Goal: Task Accomplishment & Management: Use online tool/utility

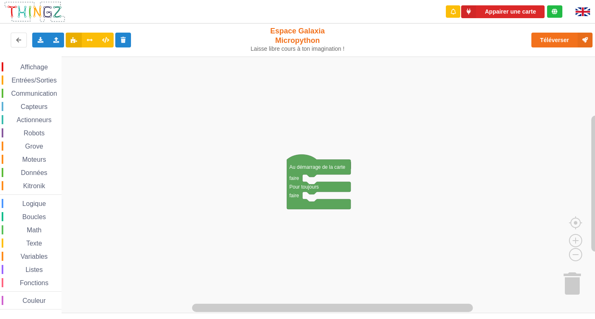
click at [35, 91] on span "Communication" at bounding box center [34, 93] width 48 height 7
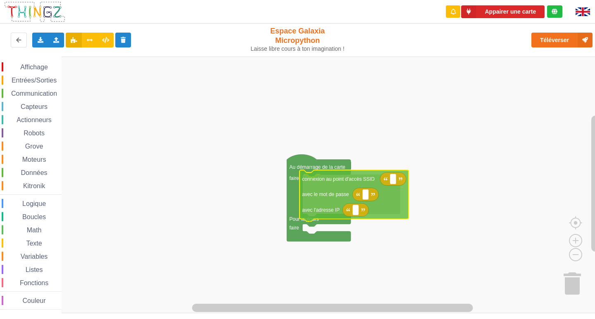
click at [345, 195] on div "Affichage Entrées/Sorties Communication Capteurs Actionneurs Robots Grove Moteu…" at bounding box center [300, 185] width 601 height 257
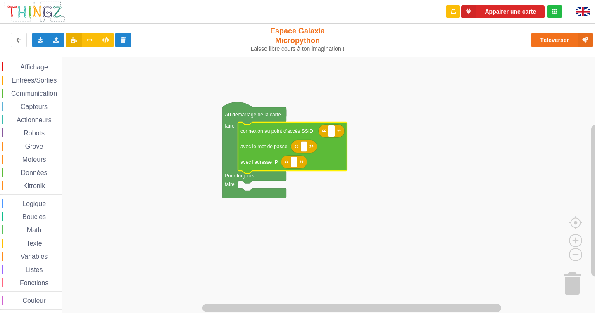
click at [333, 132] on rect "Espace de travail de Blocky" at bounding box center [331, 131] width 6 height 11
type input "NETGEAR38"
click at [305, 151] on rect "Espace de travail de Blocky" at bounding box center [304, 146] width 6 height 11
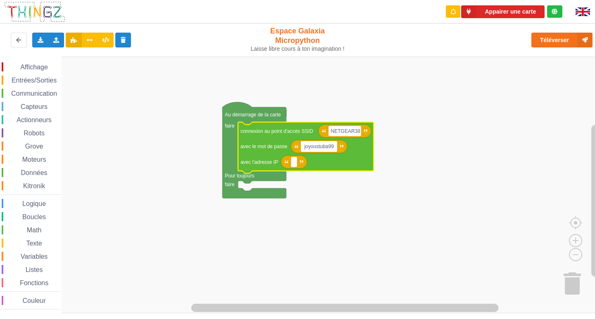
type input "joyoustuba995"
click at [296, 163] on rect "Espace de travail de Blocky" at bounding box center [294, 162] width 6 height 11
type input "10.0.0.5"
click at [257, 183] on rect "Espace de travail de Blocky" at bounding box center [300, 185] width 601 height 257
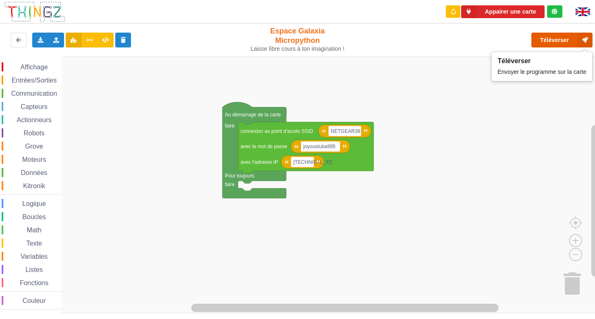
click at [551, 37] on button "Téléverser" at bounding box center [561, 40] width 61 height 15
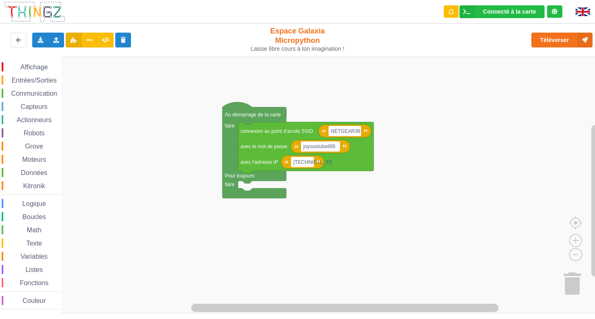
click at [40, 91] on span "Communication" at bounding box center [34, 93] width 48 height 7
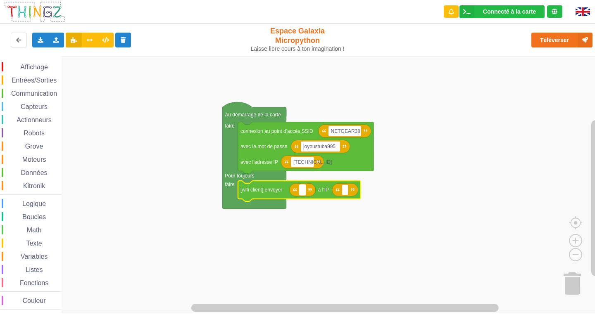
click at [300, 188] on rect "Espace de travail de Blocky" at bounding box center [302, 190] width 6 height 11
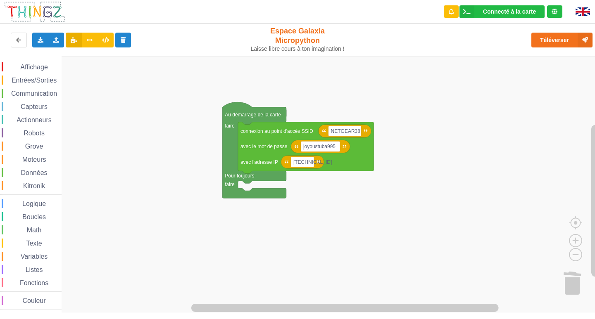
click at [32, 92] on span "Communication" at bounding box center [34, 93] width 48 height 7
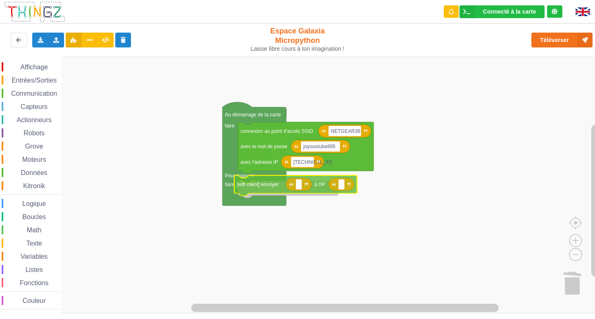
click at [278, 185] on div "Affichage Entrées/Sorties Communication Capteurs Actionneurs Robots Grove Moteu…" at bounding box center [300, 185] width 601 height 257
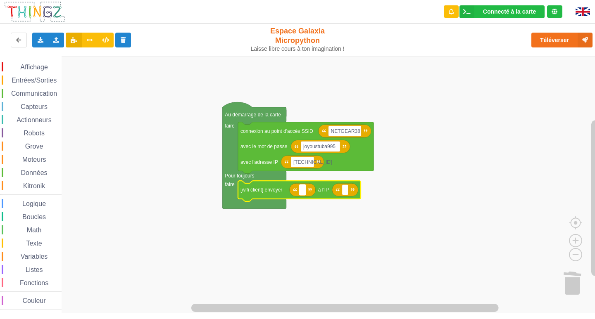
click at [304, 193] on rect "Espace de travail de Blocky" at bounding box center [302, 190] width 6 height 11
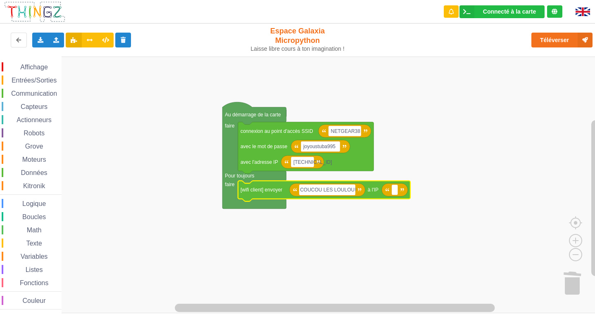
type input "COUCOU LES LOULOUS"
click at [400, 189] on rect "Espace de travail de Blocky" at bounding box center [397, 190] width 6 height 11
type input "10.0.0.111"
click at [59, 78] on div "Entrées/Sorties" at bounding box center [32, 80] width 60 height 9
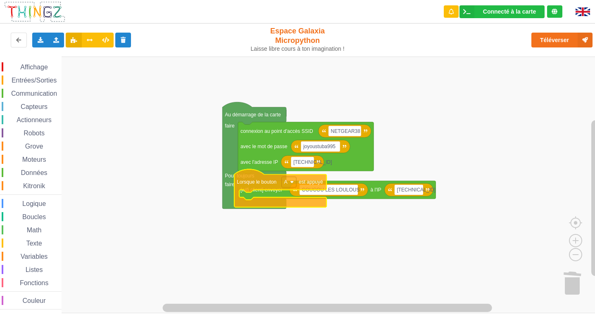
click at [261, 185] on div "Affichage Entrées/Sorties Communication Capteurs Actionneurs Robots Grove Moteu…" at bounding box center [300, 185] width 601 height 257
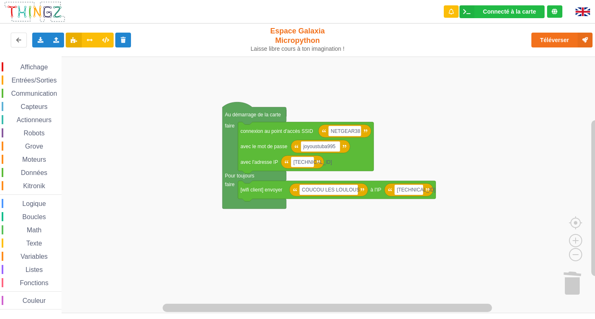
click at [38, 96] on span "Communication" at bounding box center [34, 93] width 48 height 7
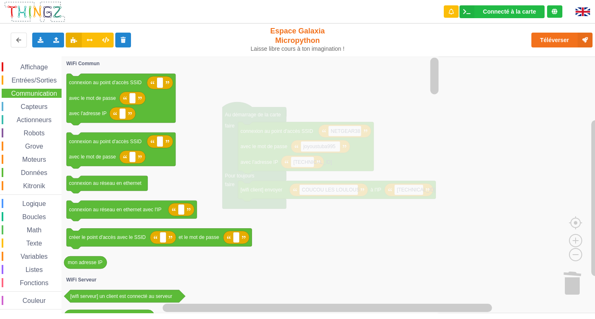
click at [39, 76] on div "Entrées/Sorties" at bounding box center [32, 80] width 60 height 9
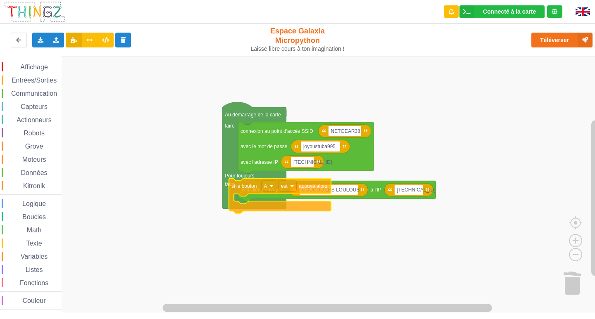
click at [240, 189] on div "Affichage Entrées/Sorties Communication Capteurs Actionneurs Robots Grove Moteu…" at bounding box center [300, 185] width 601 height 257
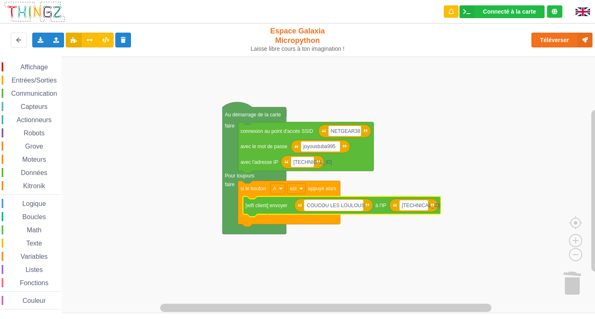
click at [359, 205] on text "COUCOU LES LOULOUS" at bounding box center [336, 206] width 58 height 6
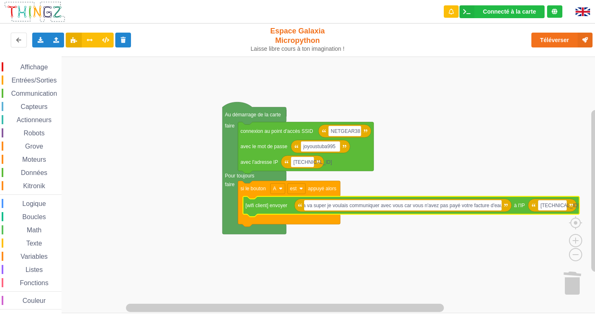
scroll to position [0, 81]
type input "Coucou ca va nous de notre coté ca va super je voulais communiquer avec vous ca…"
click at [554, 39] on button "Téléverser" at bounding box center [561, 40] width 61 height 15
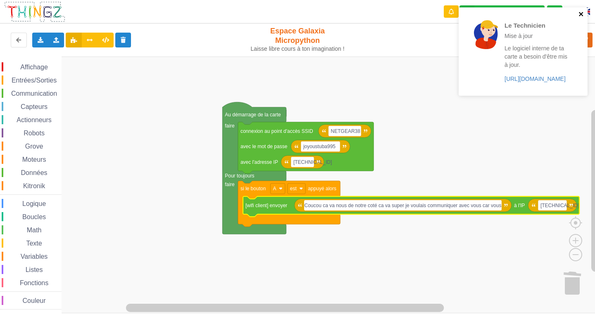
click at [580, 12] on icon "close" at bounding box center [581, 14] width 6 height 7
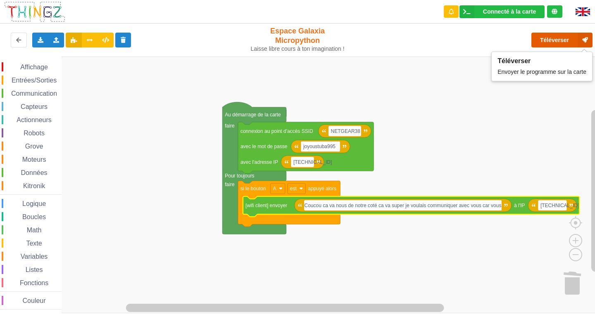
click at [550, 43] on button "Téléverser" at bounding box center [561, 40] width 61 height 15
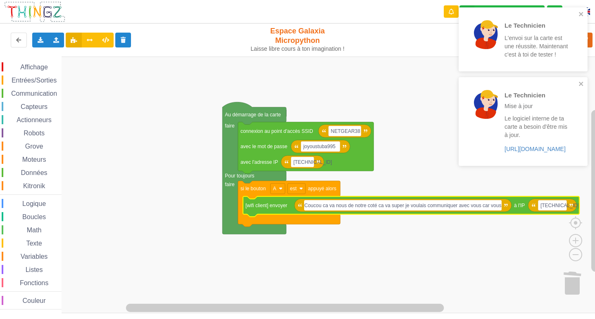
click at [500, 281] on rect "Espace de travail de Blocky" at bounding box center [300, 185] width 601 height 257
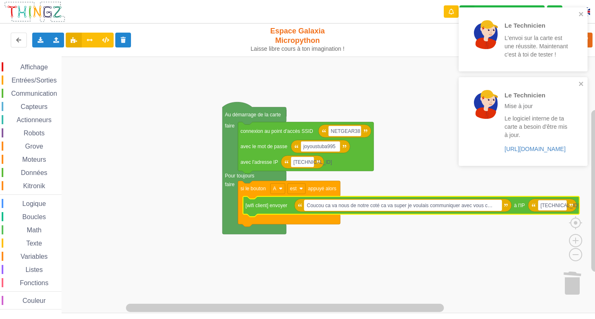
click at [491, 209] on text "Coucou ca va nous de notre coté ca va super je voulais communiquer avec vous c…" at bounding box center [400, 206] width 186 height 6
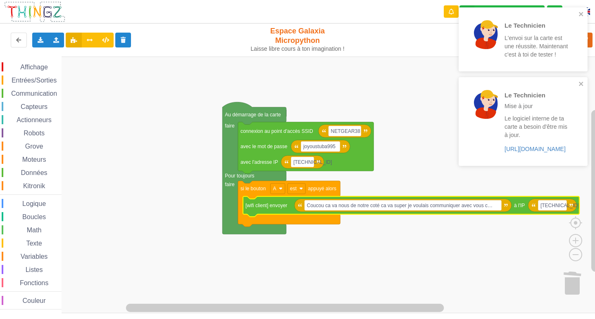
click at [494, 231] on rect "Espace de travail de Blocky" at bounding box center [300, 185] width 601 height 257
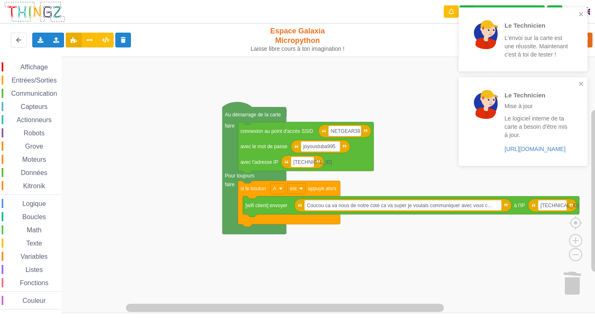
click at [494, 231] on rect "Espace de travail de Blocky" at bounding box center [300, 185] width 601 height 257
click at [581, 85] on icon "close" at bounding box center [581, 84] width 4 height 4
click at [581, 14] on icon "close" at bounding box center [581, 14] width 4 height 4
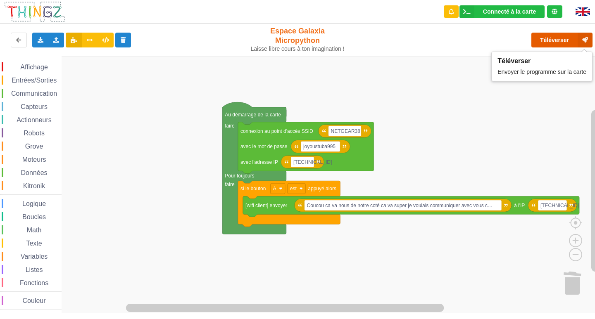
click at [554, 43] on button "Téléverser" at bounding box center [561, 40] width 61 height 15
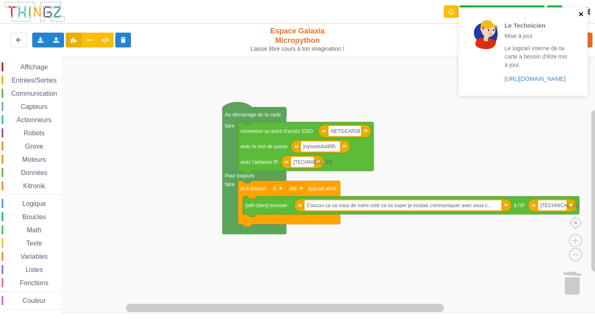
click at [583, 15] on icon "close" at bounding box center [581, 14] width 6 height 7
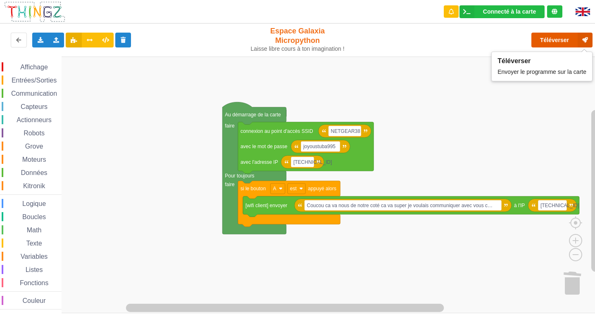
click at [547, 36] on button "Téléverser" at bounding box center [561, 40] width 61 height 15
click at [546, 36] on button "Téléverser" at bounding box center [561, 40] width 61 height 15
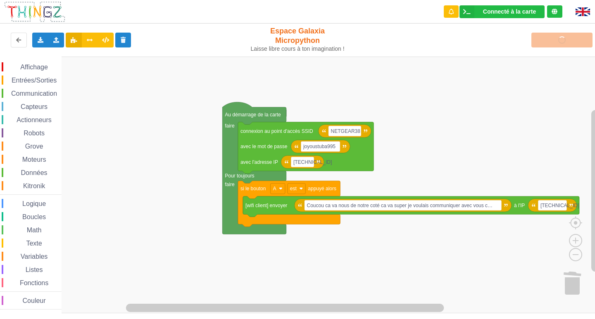
drag, startPoint x: 540, startPoint y: 37, endPoint x: 536, endPoint y: 31, distance: 7.4
click at [538, 35] on div "Téléverser" at bounding box center [476, 40] width 245 height 26
click at [476, 52] on div "Téléverser" at bounding box center [476, 40] width 245 height 26
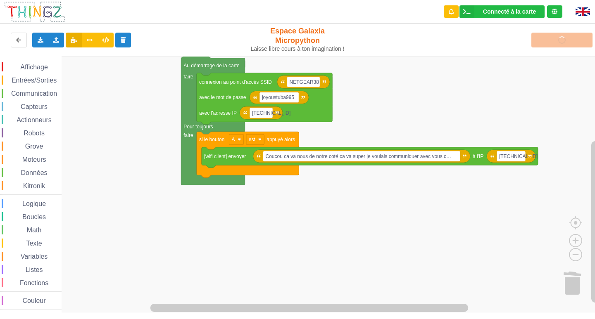
click at [345, 204] on div "Affichage Entrées/Sorties Communication Capteurs Actionneurs Robots Grove Moteu…" at bounding box center [300, 185] width 601 height 257
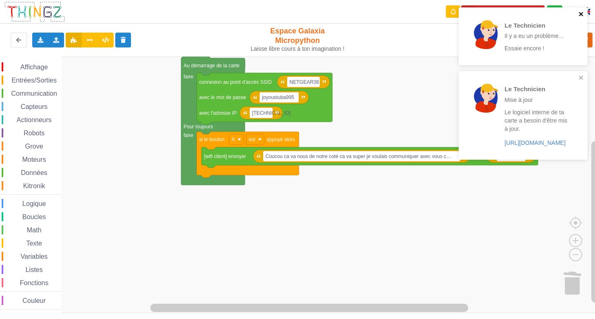
click at [581, 14] on icon "close" at bounding box center [581, 14] width 4 height 4
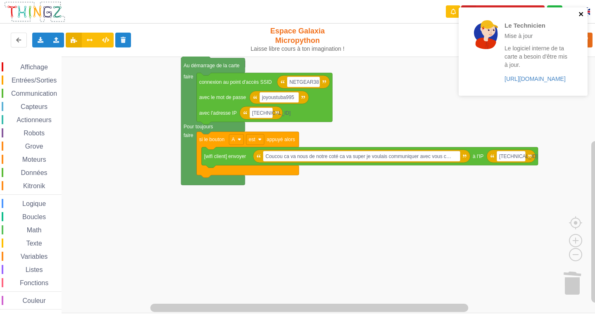
click at [581, 78] on div "Le Technicien Mise à jour Le logiciel interne de ta carte a besoin d'être mis à…" at bounding box center [523, 51] width 129 height 88
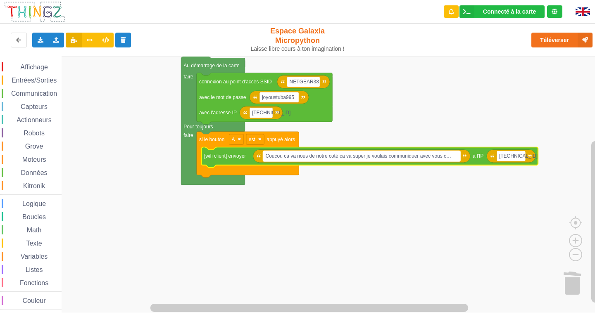
click at [367, 157] on text "Coucou ca va nous de notre coté ca va super je voulais communiquer avec vous c…" at bounding box center [358, 156] width 186 height 6
click at [367, 157] on input "Coucou ca va nous de notre coté ca va super je voulais communiquer avec vous ca…" at bounding box center [362, 156] width 198 height 11
click at [363, 155] on input "Coucou ca va nous de notre coté ca va super je voulais communiquer avec vous ca…" at bounding box center [362, 156] width 198 height 11
drag, startPoint x: 363, startPoint y: 158, endPoint x: 492, endPoint y: 144, distance: 129.2
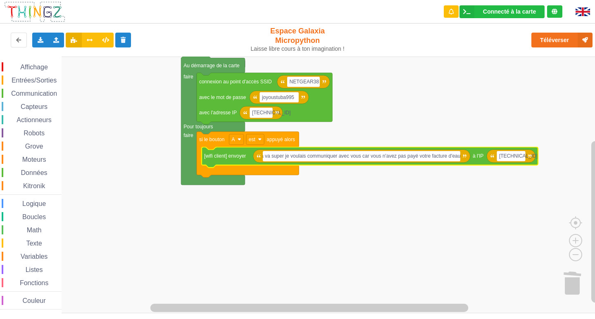
click at [492, 144] on body "Connecté à la carte Réglages Ouvrir le moniteur automatiquement Connexion autom…" at bounding box center [297, 159] width 595 height 319
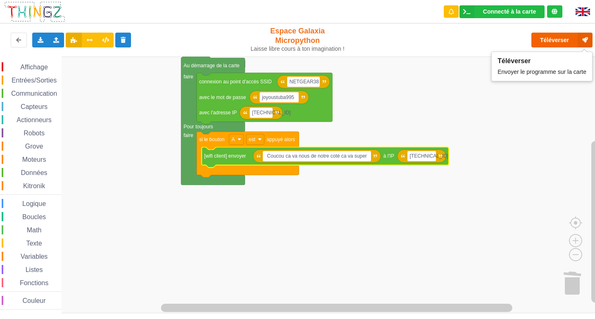
type input "Coucou ca va nous de notre coté ca va super"
click at [546, 41] on button "Téléverser" at bounding box center [561, 40] width 61 height 15
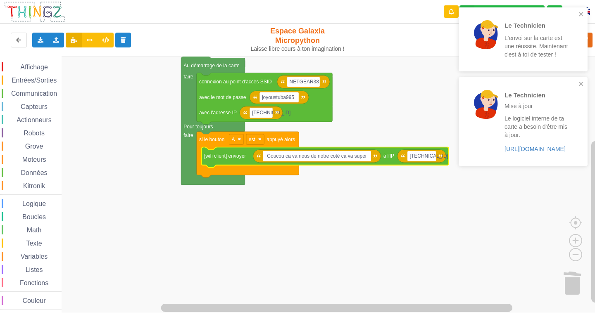
click at [418, 88] on rect "Espace de travail de Blocky" at bounding box center [300, 185] width 601 height 257
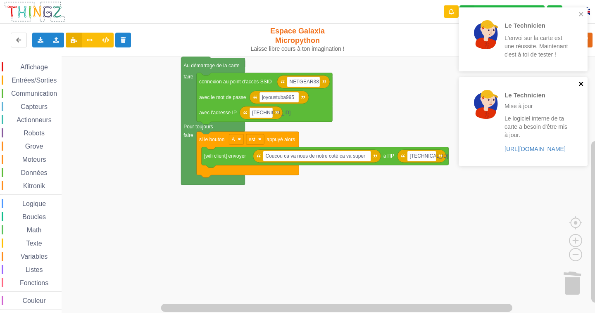
click at [584, 83] on icon "close" at bounding box center [581, 84] width 6 height 7
click at [579, 16] on icon "close" at bounding box center [581, 14] width 4 height 4
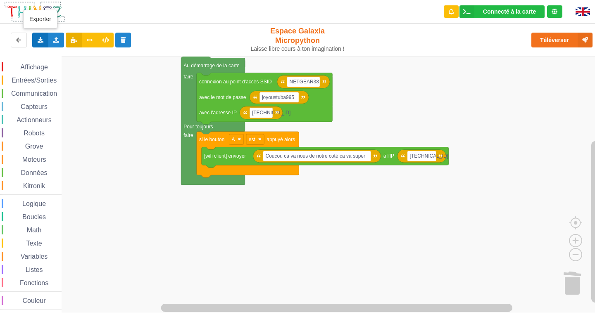
click at [41, 37] on icon at bounding box center [40, 39] width 7 height 5
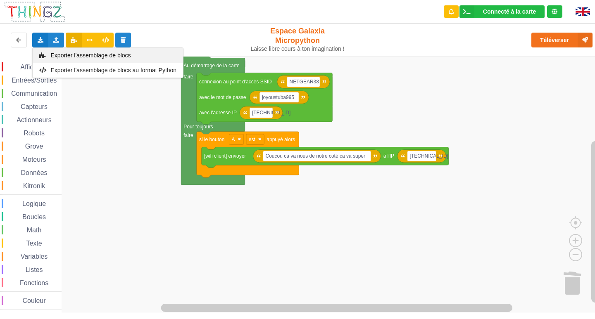
click at [57, 56] on span "Exporter l'assemblage de blocs" at bounding box center [91, 55] width 80 height 7
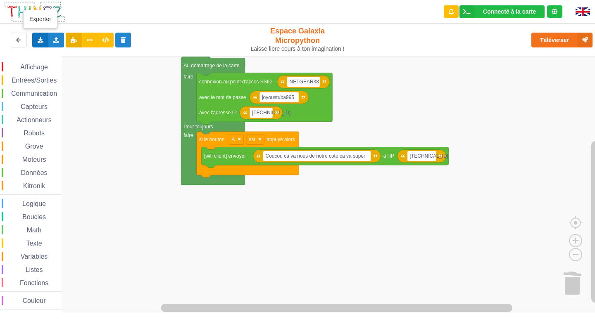
click at [41, 36] on div "Exporter l'assemblage de blocs Exporter l'assemblage de blocs au format Python" at bounding box center [40, 40] width 16 height 15
click at [66, 55] on span "Exporter l'assemblage de blocs" at bounding box center [91, 55] width 80 height 7
click at [474, 127] on rect "Espace de travail de Blocky" at bounding box center [300, 185] width 601 height 257
click at [40, 36] on div "Exporter l'assemblage de blocs Exporter l'assemblage de blocs au format Python" at bounding box center [40, 40] width 16 height 15
click at [65, 91] on rect "Espace de travail de Blocky" at bounding box center [300, 185] width 601 height 257
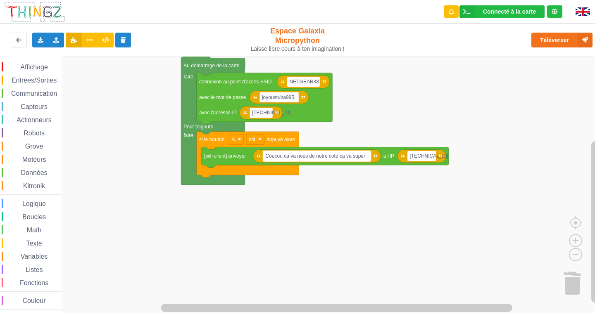
click at [365, 157] on text "Coucou ca va nous de notre coté ca va super" at bounding box center [315, 156] width 100 height 6
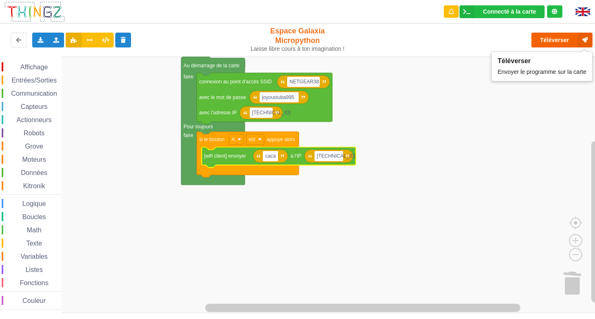
type input "caca"
click at [562, 33] on button "Téléverser" at bounding box center [561, 40] width 61 height 15
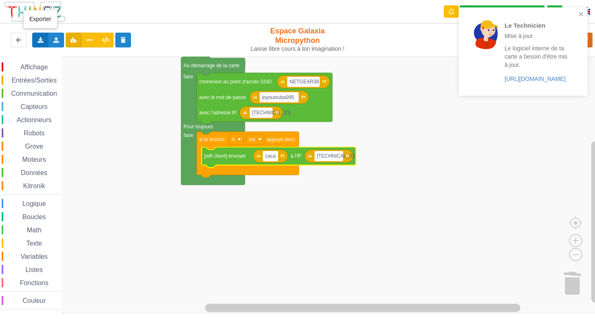
click at [41, 43] on div "Exporter l'assemblage de blocs Exporter l'assemblage de blocs au format Python" at bounding box center [40, 40] width 16 height 15
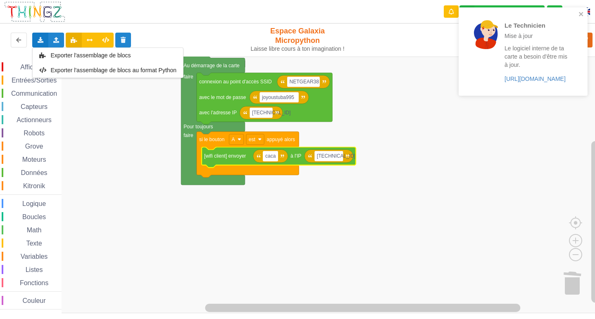
click at [41, 43] on div "Exporter l'assemblage de blocs Exporter l'assemblage de blocs au format Python" at bounding box center [40, 40] width 16 height 15
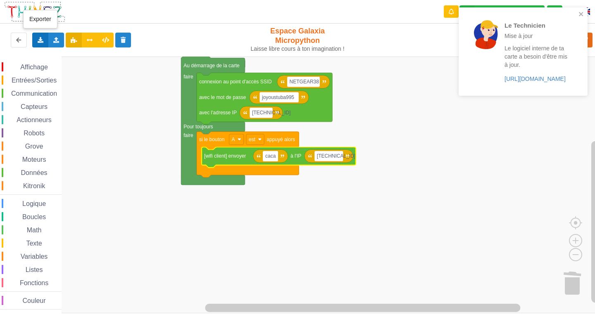
click at [41, 43] on div "Exporter l'assemblage de blocs Exporter l'assemblage de blocs au format Python" at bounding box center [40, 40] width 16 height 15
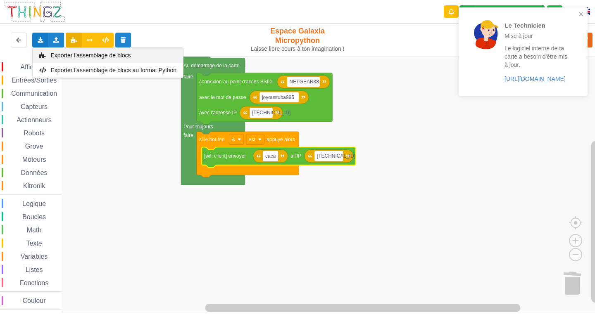
click at [53, 56] on span "Exporter l'assemblage de blocs" at bounding box center [91, 55] width 80 height 7
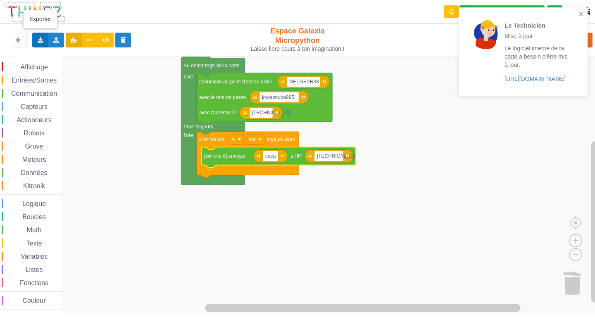
click at [38, 39] on icon at bounding box center [40, 39] width 7 height 5
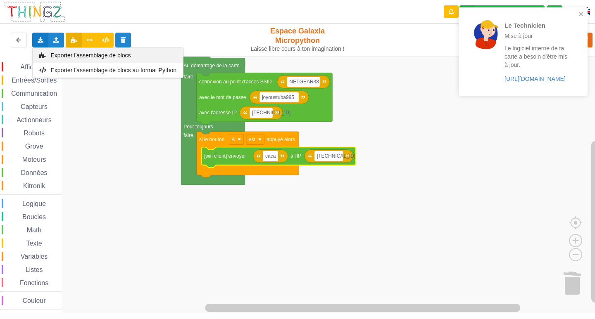
click at [62, 55] on span "Exporter l'assemblage de blocs" at bounding box center [91, 55] width 80 height 7
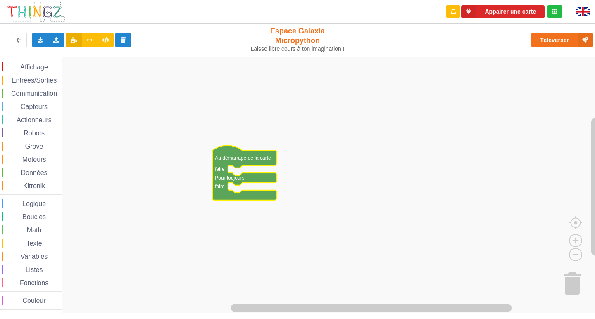
click at [43, 95] on span "Communication" at bounding box center [34, 93] width 48 height 7
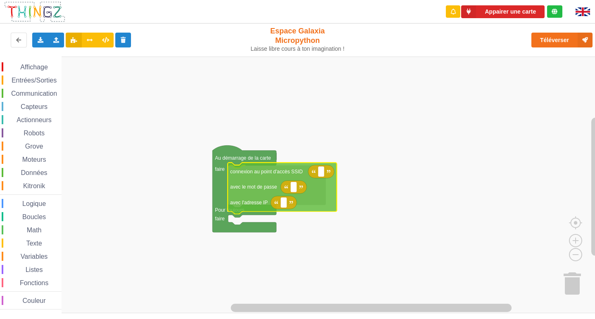
click at [239, 192] on div "Affichage Entrées/Sorties Communication Capteurs Actionneurs Robots Grove Moteu…" at bounding box center [300, 185] width 601 height 257
